Goal: Information Seeking & Learning: Compare options

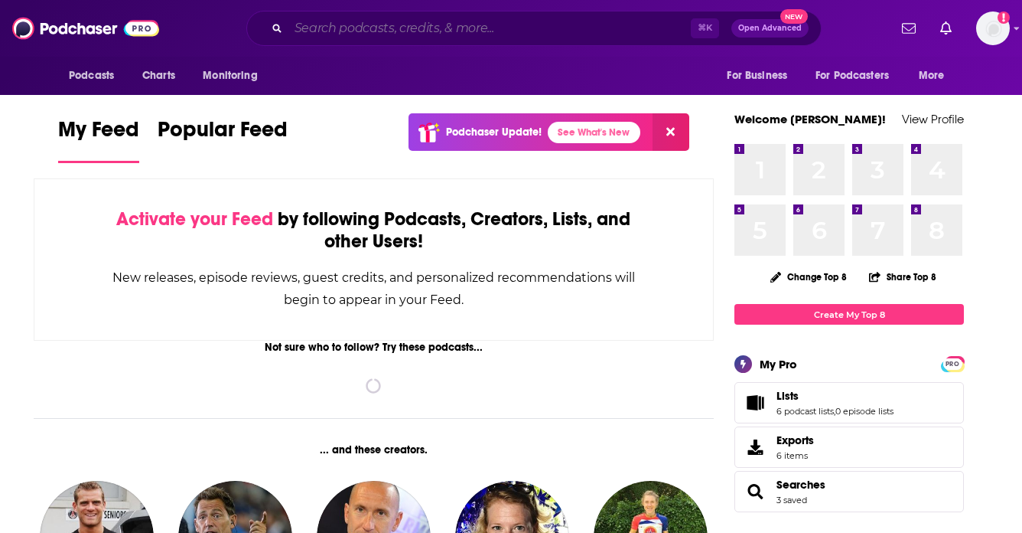
click at [509, 24] on input "Search podcasts, credits, & more..." at bounding box center [490, 28] width 403 height 24
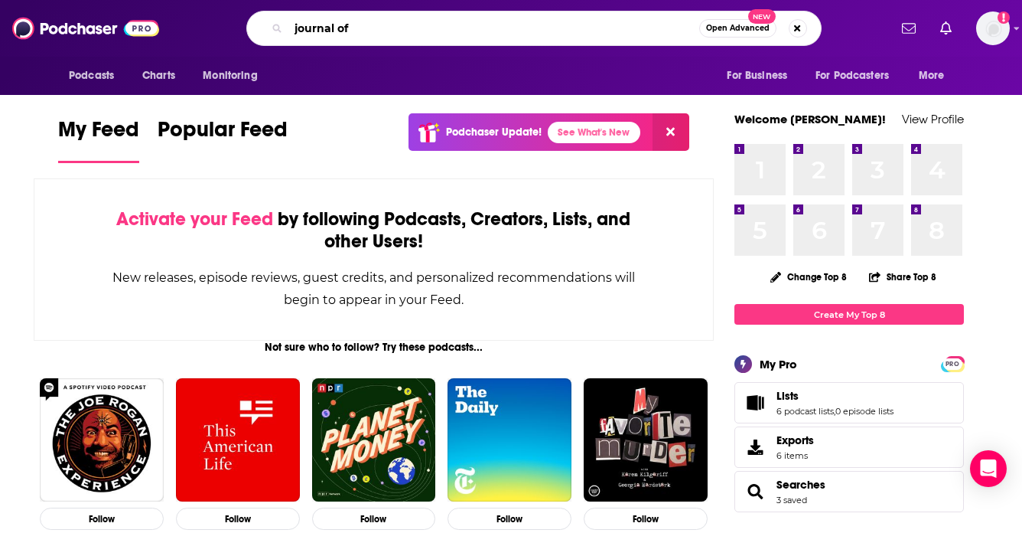
drag, startPoint x: 364, startPoint y: 34, endPoint x: 249, endPoint y: 28, distance: 114.2
click at [250, 28] on div "journal of Open Advanced New" at bounding box center [534, 28] width 576 height 35
paste input "American Association for [MEDICAL_DATA] Research (AACR) podcast Believe in Prog…"
type input "American Association for [MEDICAL_DATA] Research (AACR) podcast Believe in Prog…"
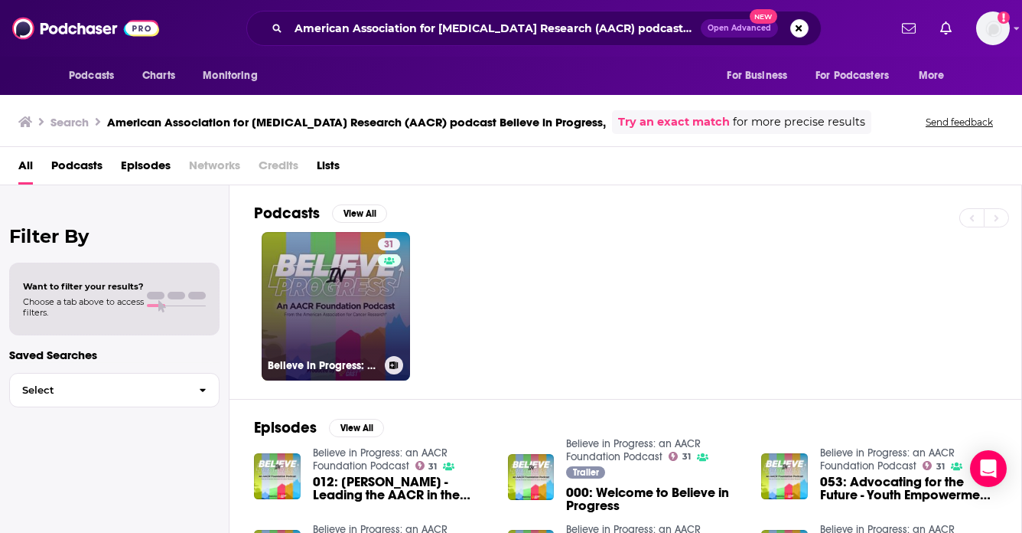
click at [338, 285] on link "31 Believe in Progress: an AACR Foundation Podcast" at bounding box center [336, 306] width 148 height 148
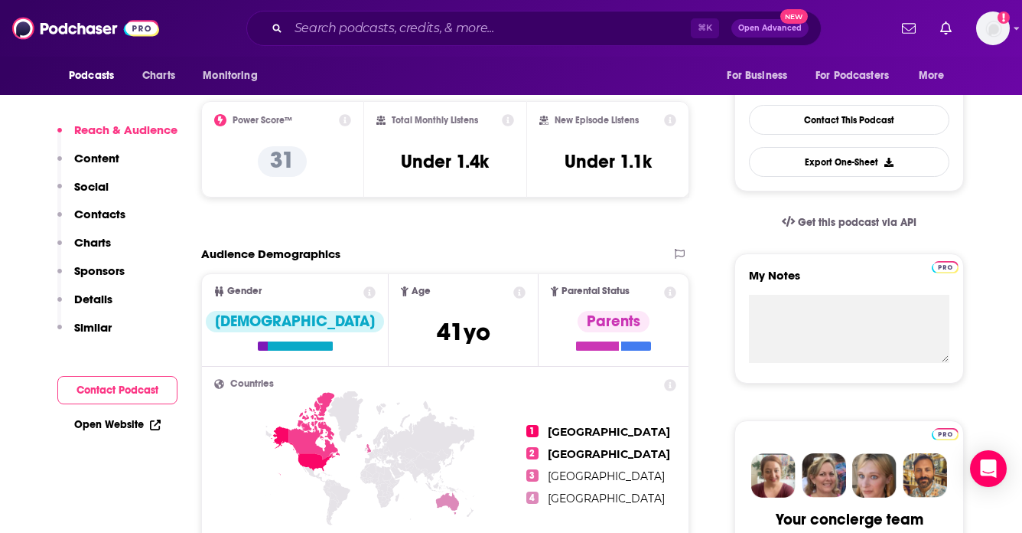
scroll to position [398, 0]
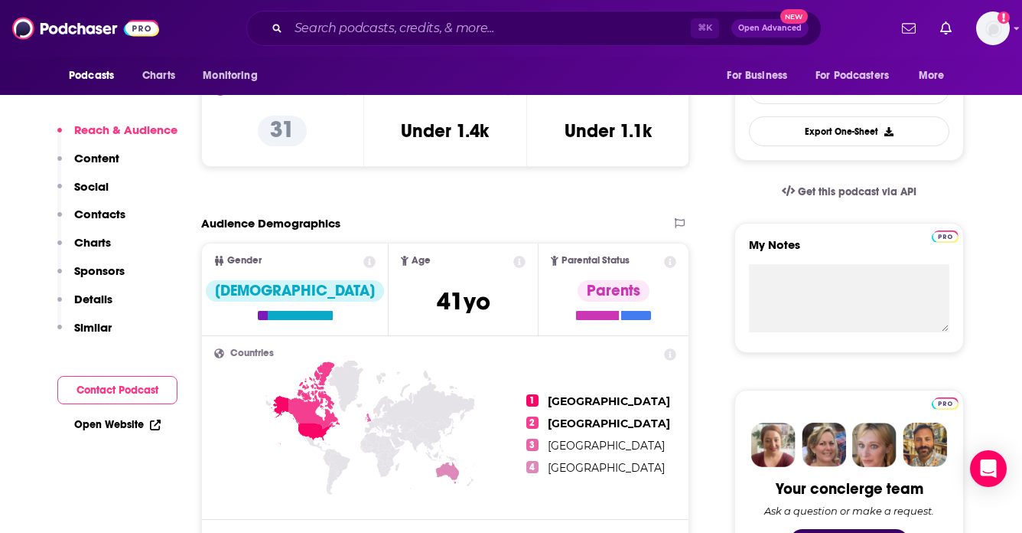
click at [100, 292] on p "Details" at bounding box center [93, 299] width 38 height 15
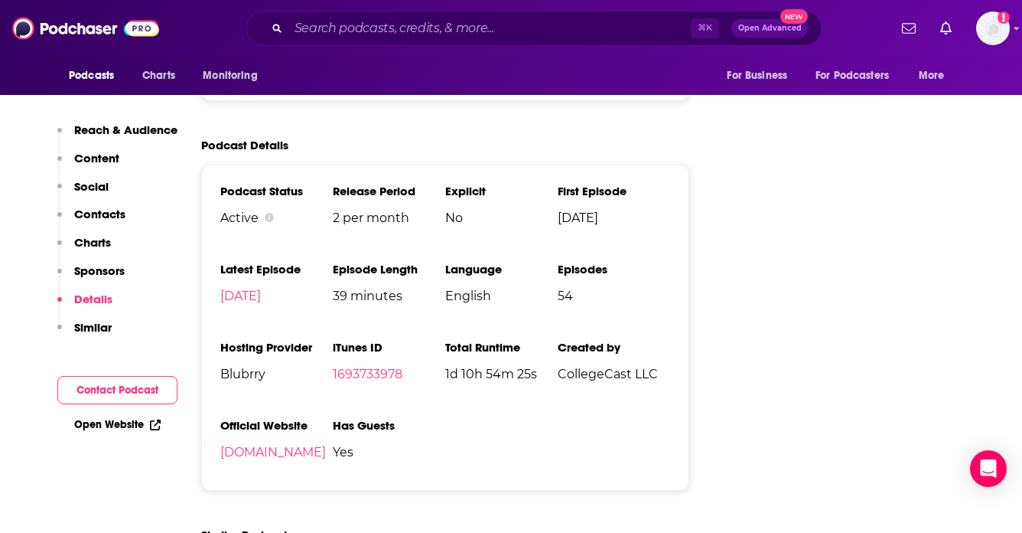
scroll to position [1463, 0]
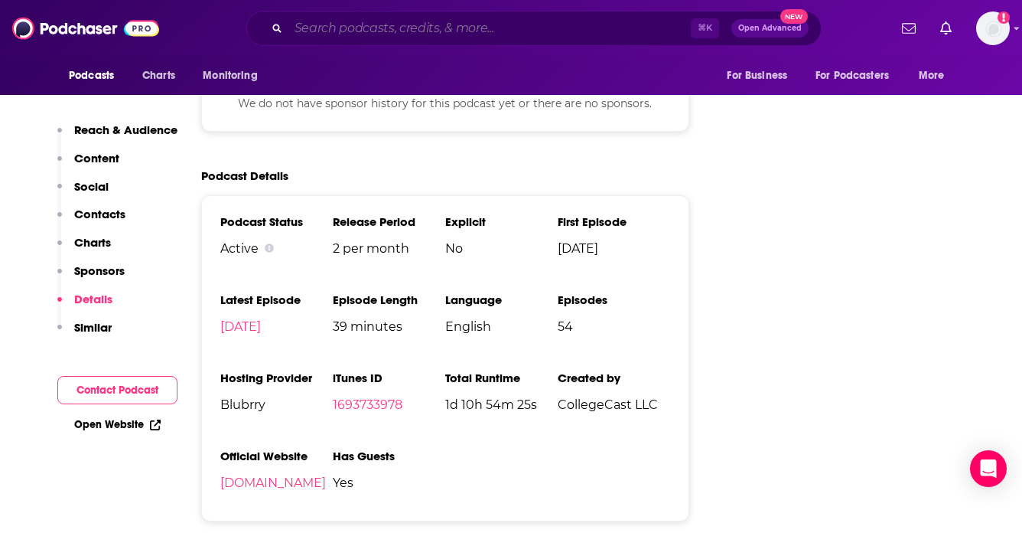
click at [404, 28] on input "Search podcasts, credits, & more..." at bounding box center [490, 28] width 403 height 24
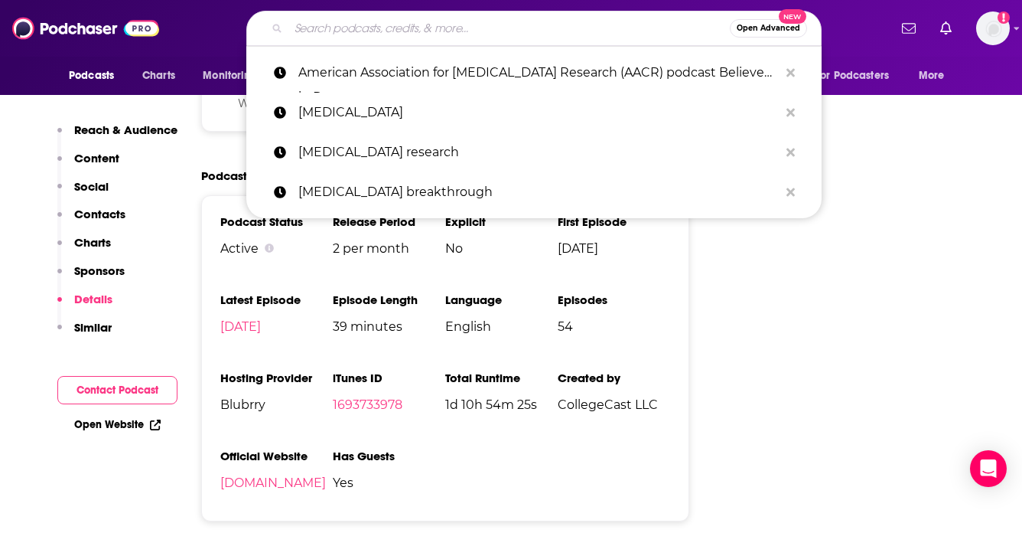
paste input "The Journal of Clinical Oncology podcast,"
type input "The Journal of Clinical Oncology podcast,"
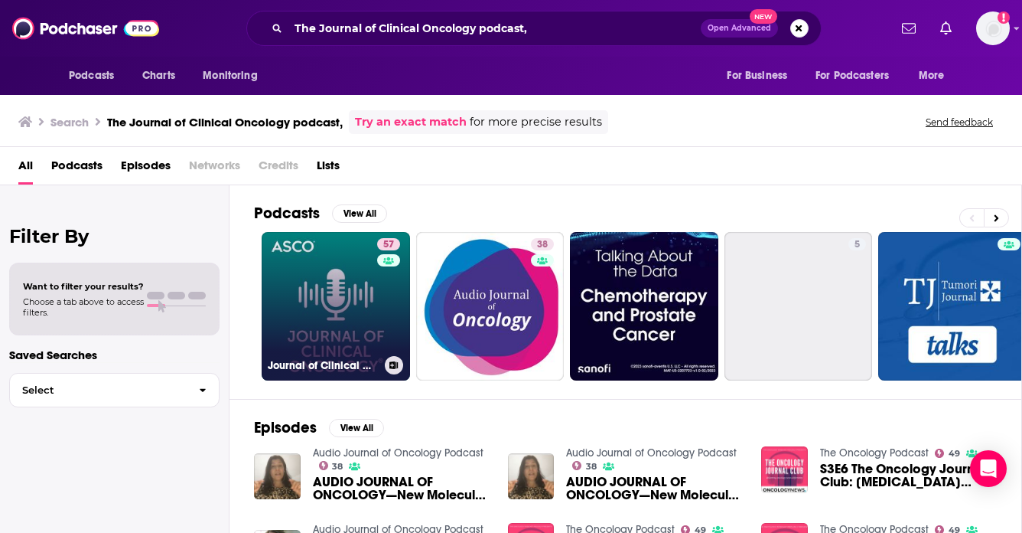
click at [351, 288] on link "57 Journal of Clinical Oncology (JCO) Podcast" at bounding box center [336, 306] width 148 height 148
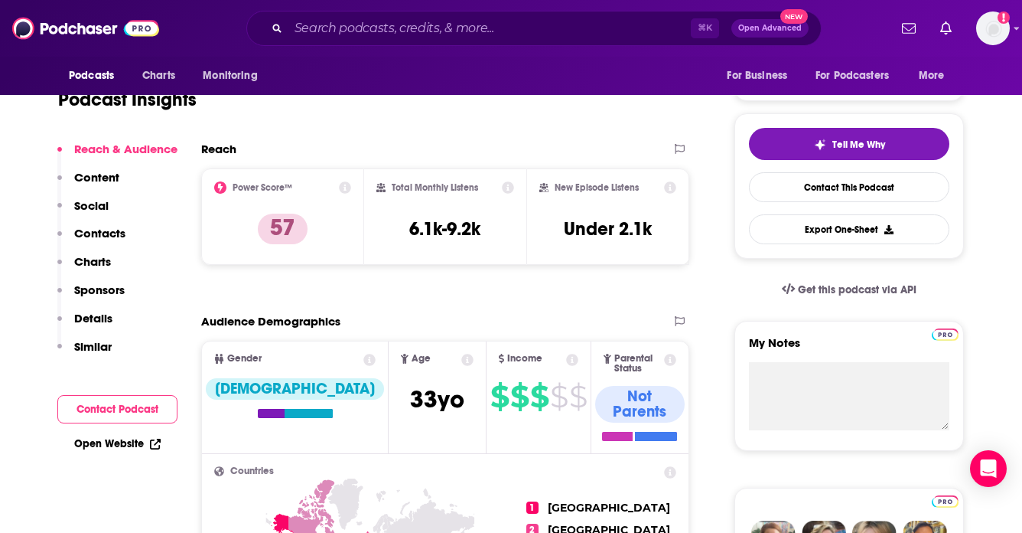
scroll to position [306, 0]
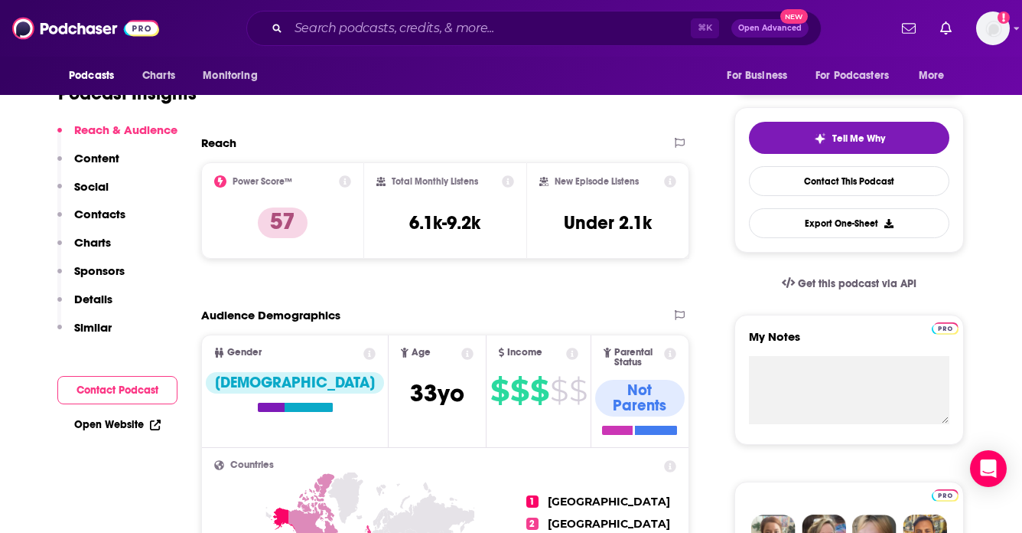
click at [91, 293] on p "Details" at bounding box center [93, 299] width 38 height 15
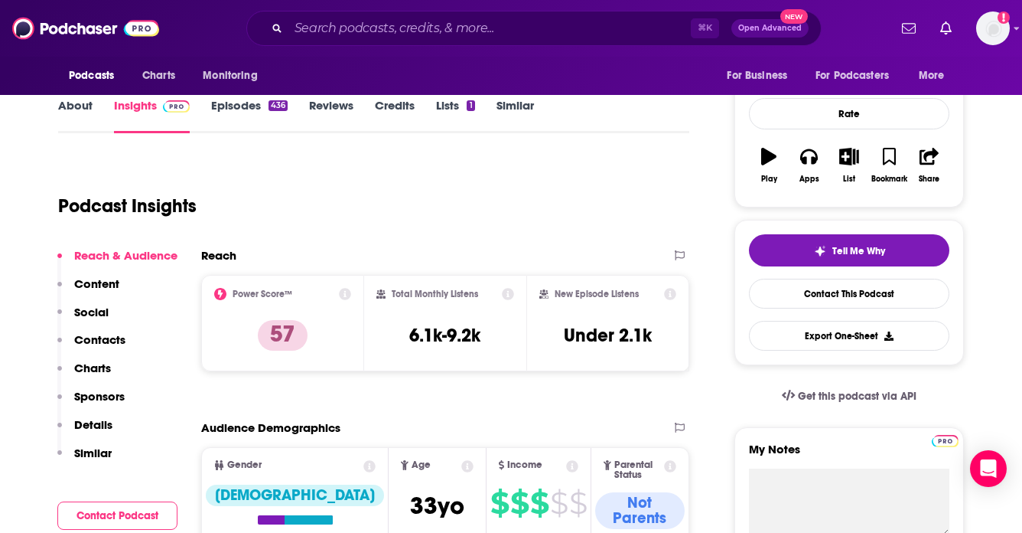
scroll to position [171, 0]
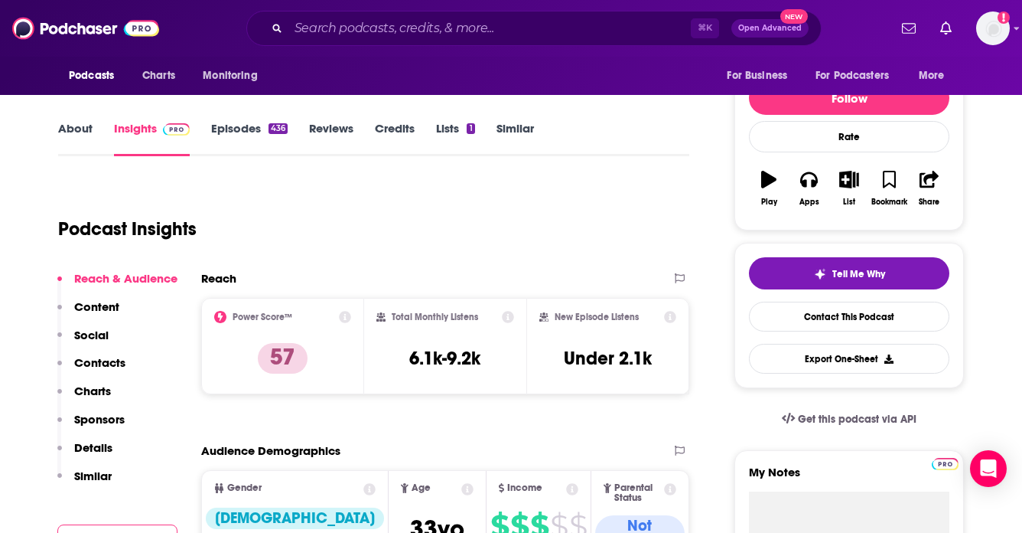
click at [507, 318] on icon at bounding box center [508, 317] width 12 height 12
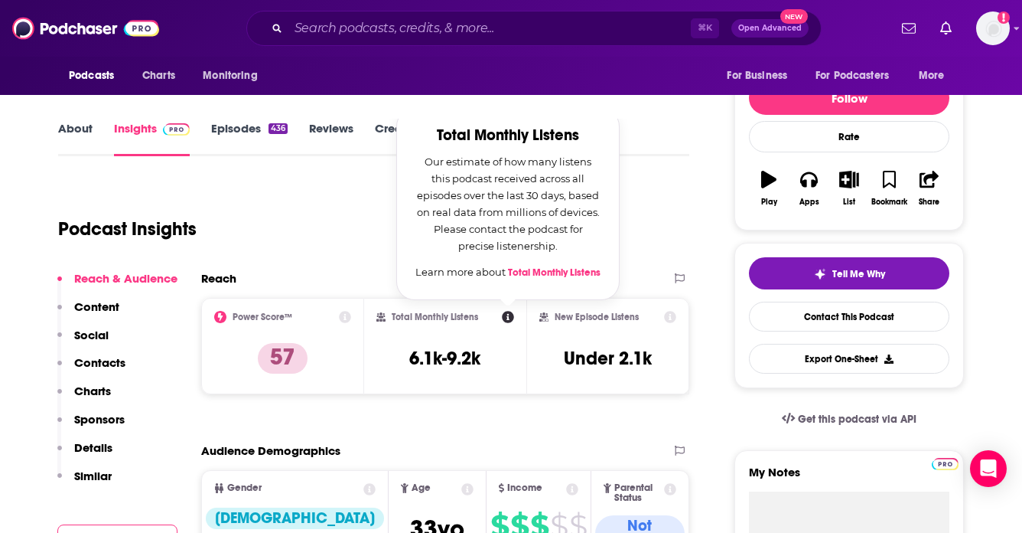
click at [672, 318] on icon at bounding box center [670, 317] width 12 height 12
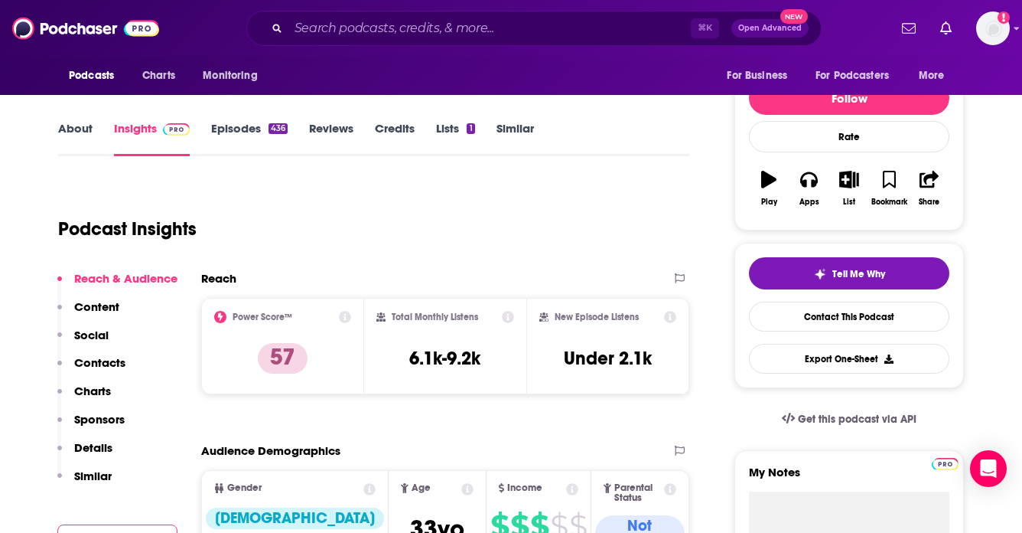
click at [95, 312] on p "Content" at bounding box center [96, 306] width 45 height 15
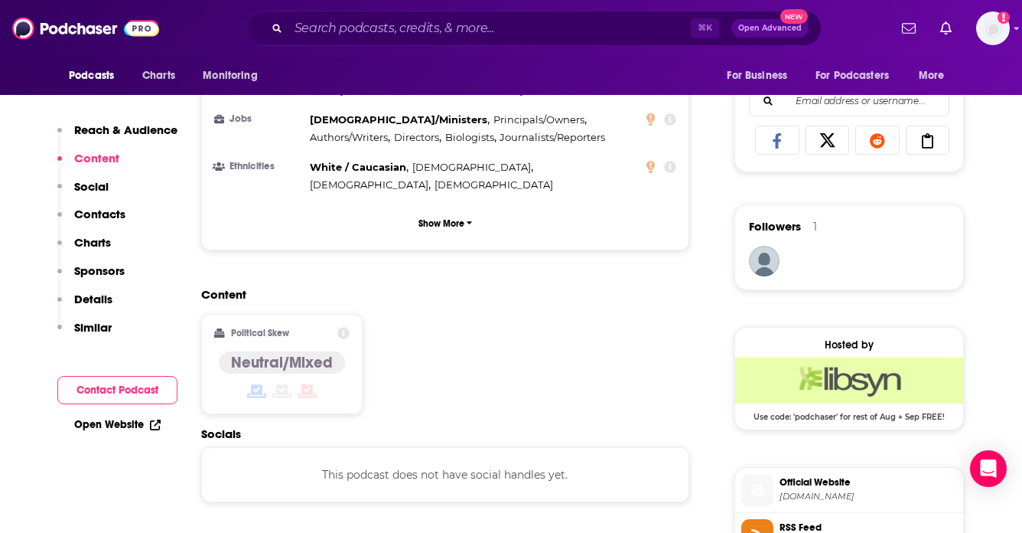
scroll to position [974, 0]
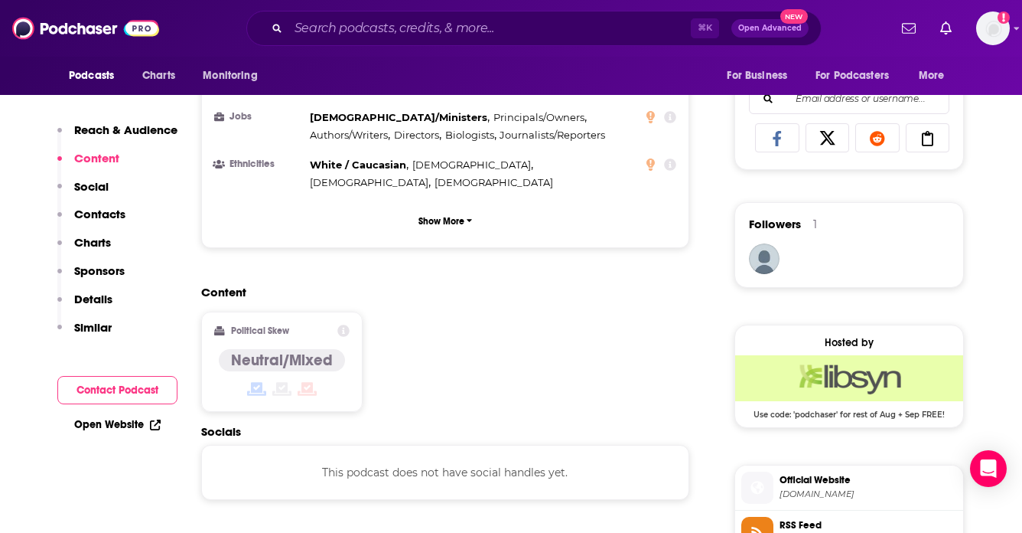
click at [97, 302] on p "Details" at bounding box center [93, 299] width 38 height 15
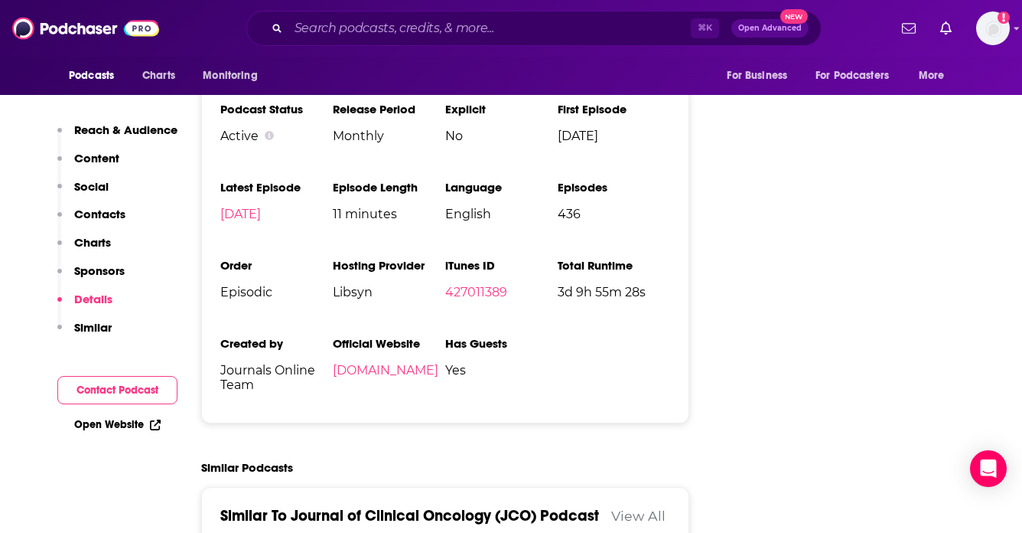
scroll to position [2210, 0]
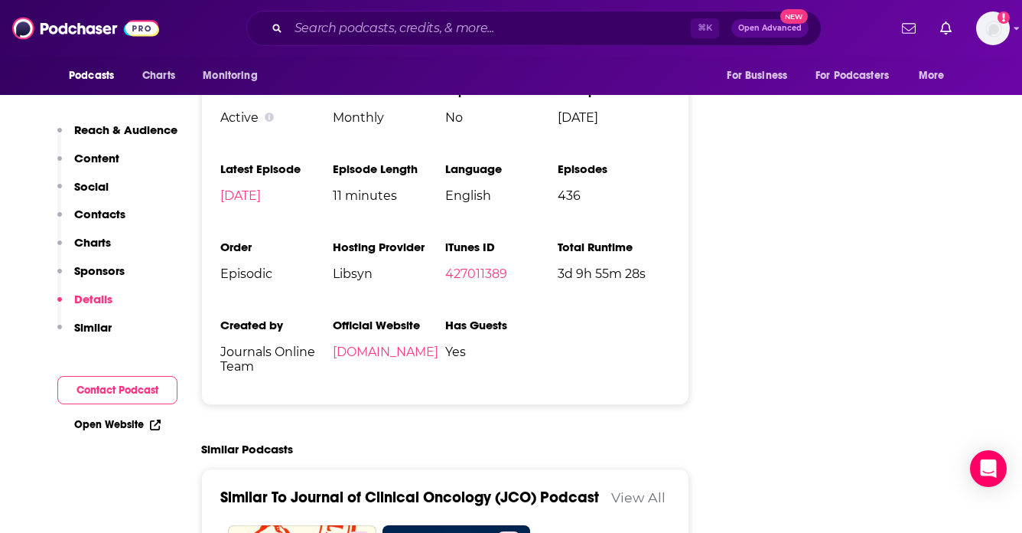
click at [106, 130] on p "Reach & Audience" at bounding box center [125, 129] width 103 height 15
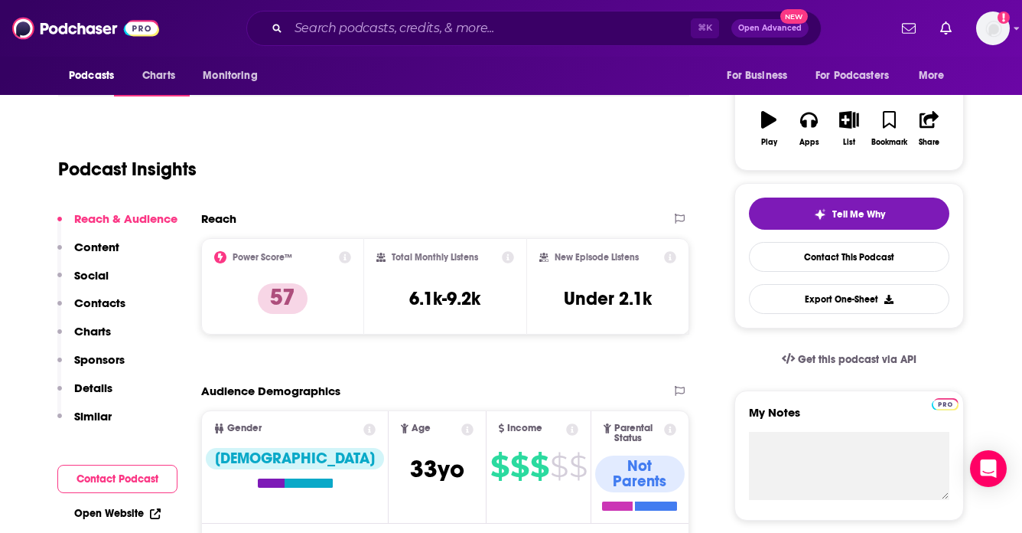
scroll to position [229, 0]
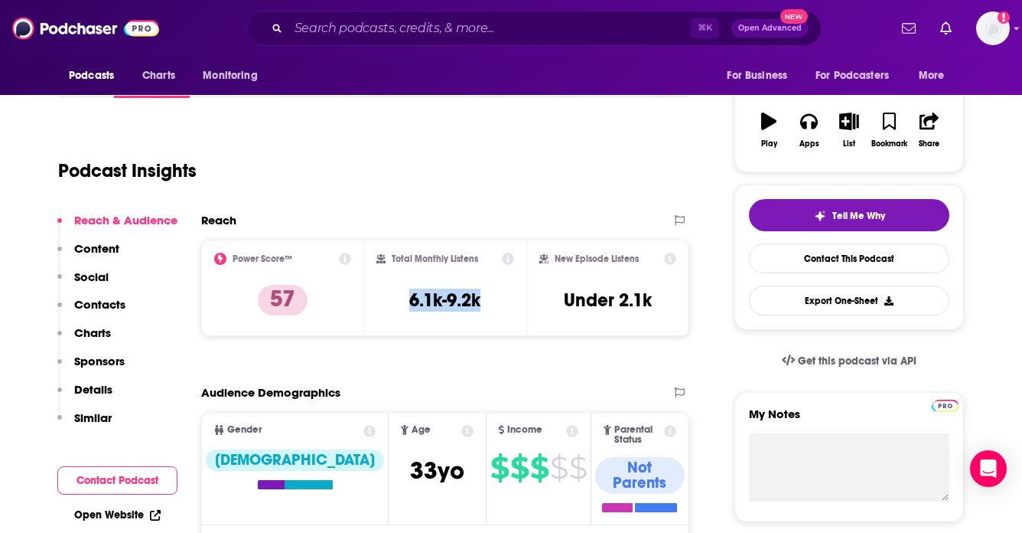
drag, startPoint x: 407, startPoint y: 302, endPoint x: 487, endPoint y: 301, distance: 79.6
click at [487, 301] on div "Total Monthly Listens 6.1k-9.2k" at bounding box center [446, 288] width 139 height 70
copy h3 "6.1k-9.2k"
click at [500, 23] on input "Search podcasts, credits, & more..." at bounding box center [490, 28] width 403 height 24
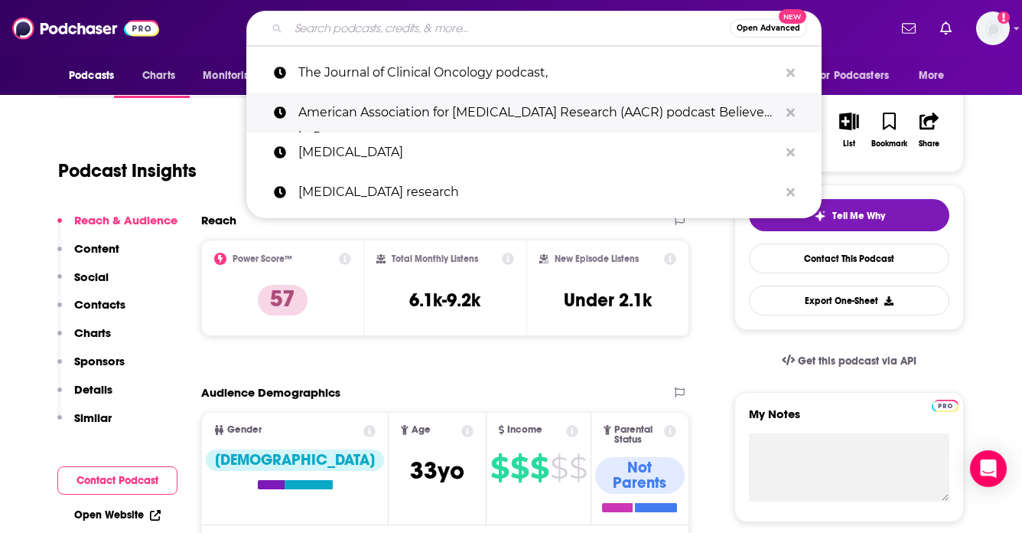
click at [488, 116] on p "American Association for [MEDICAL_DATA] Research (AACR) podcast Believe in Prog…" at bounding box center [538, 113] width 481 height 40
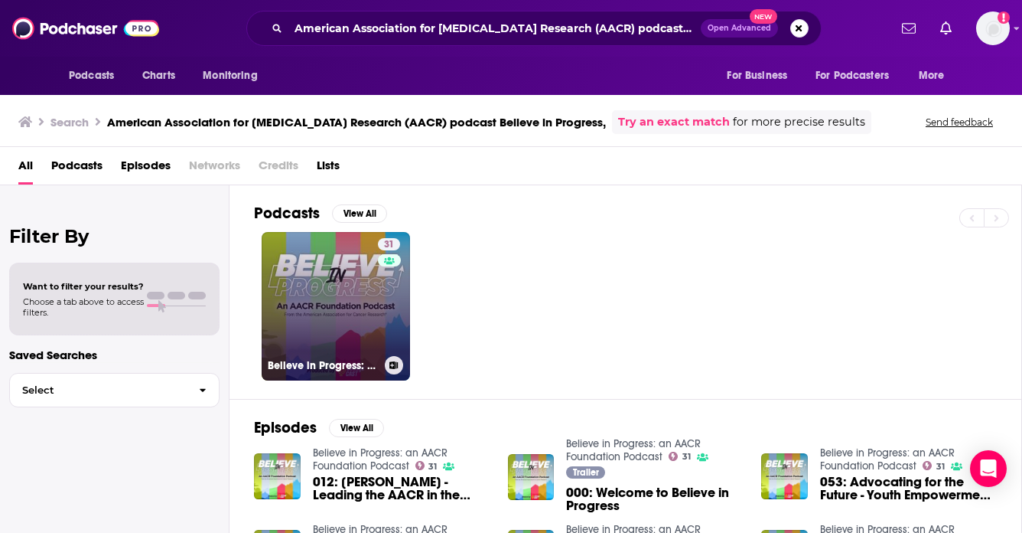
click at [311, 294] on link "31 Believe in Progress: an AACR Foundation Podcast" at bounding box center [336, 306] width 148 height 148
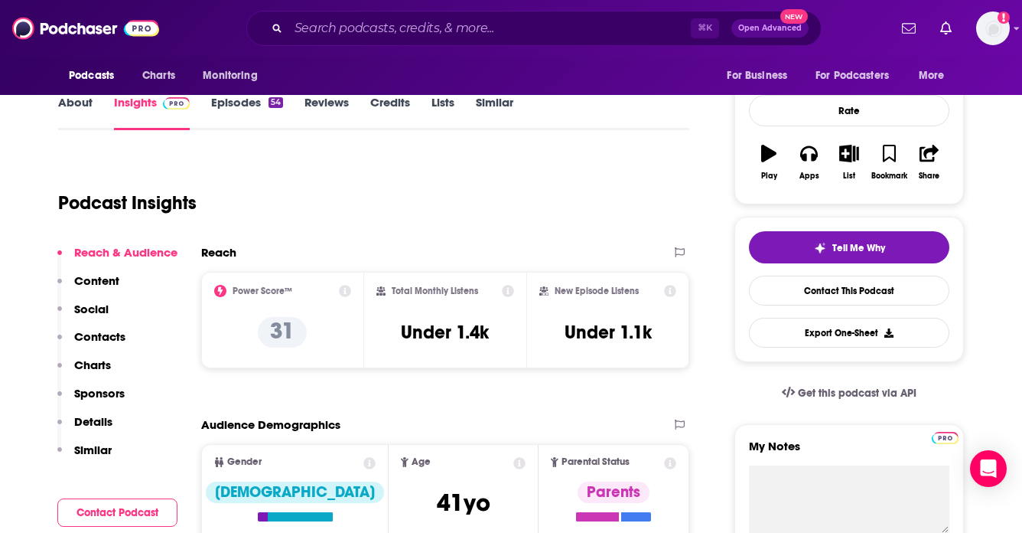
scroll to position [214, 0]
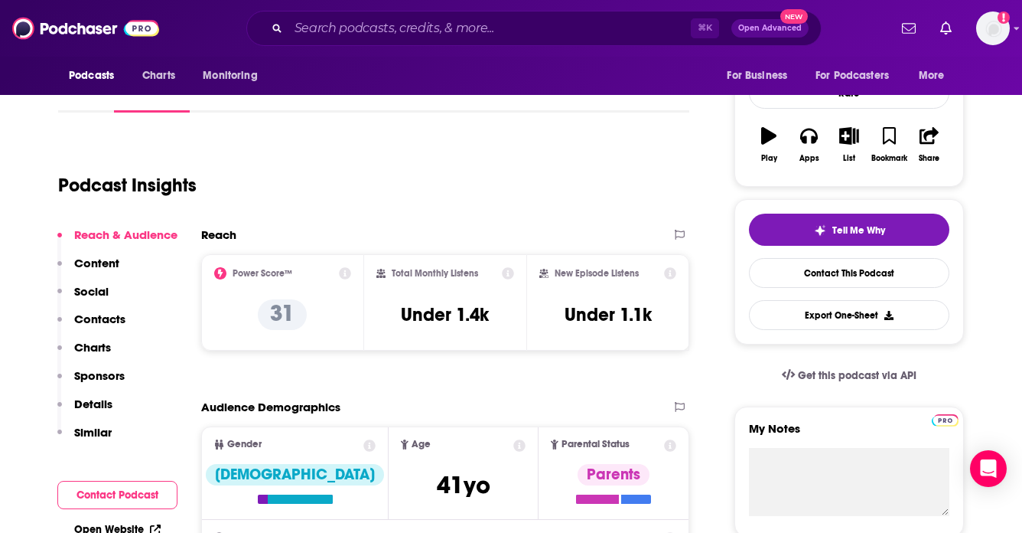
click at [99, 399] on p "Details" at bounding box center [93, 403] width 38 height 15
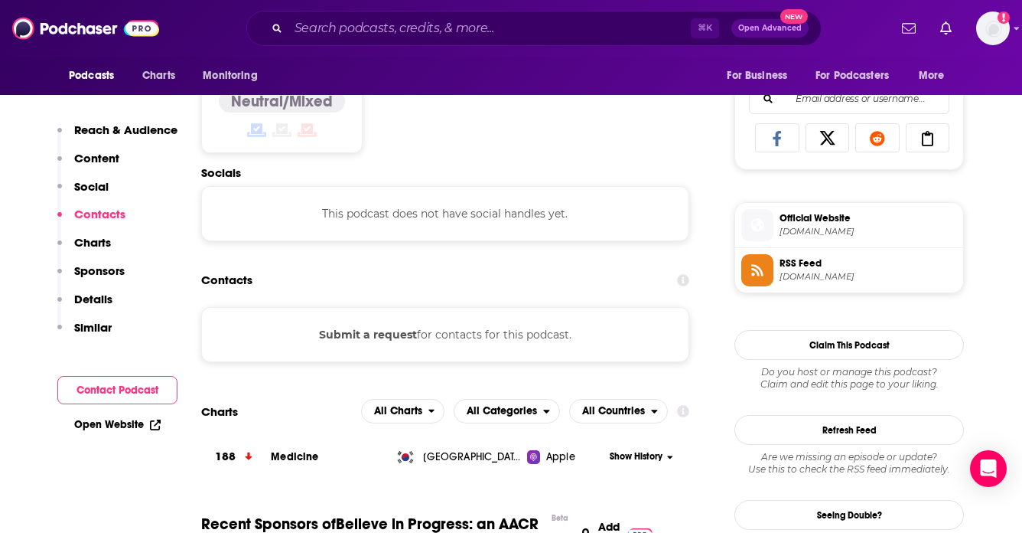
scroll to position [974, 0]
click at [113, 139] on button "Reach & Audience" at bounding box center [117, 136] width 120 height 28
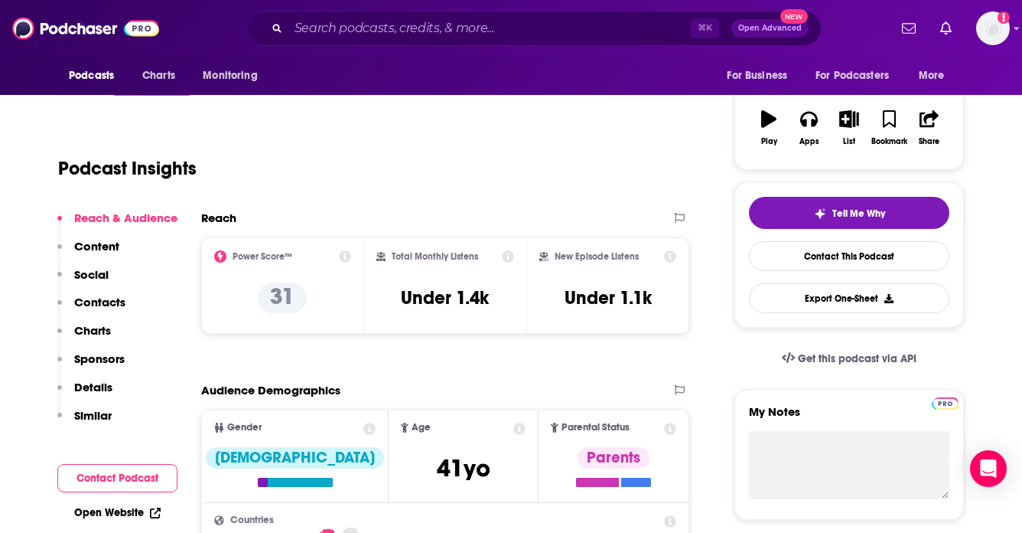
scroll to position [229, 0]
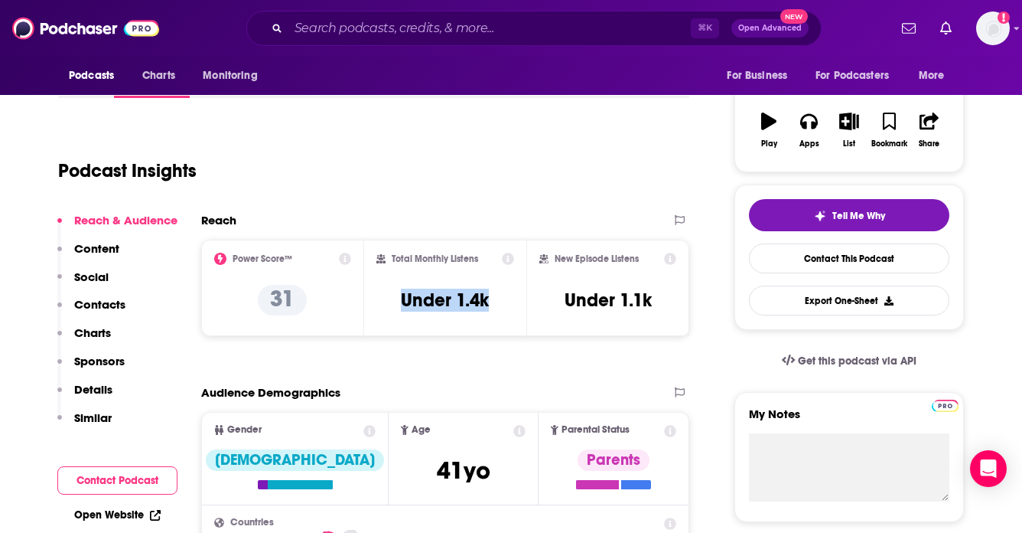
drag, startPoint x: 498, startPoint y: 303, endPoint x: 398, endPoint y: 300, distance: 100.3
click at [398, 300] on div "Total Monthly Listens Under 1.4k" at bounding box center [446, 288] width 139 height 70
copy h3 "Under 1.4k"
